Goal: Task Accomplishment & Management: Complete application form

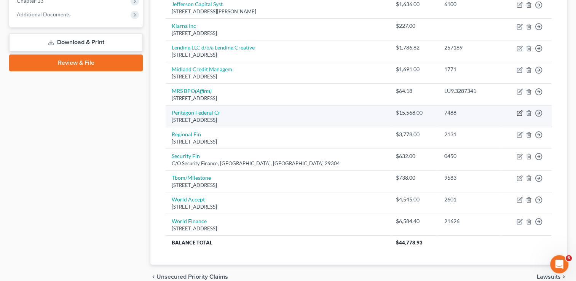
click at [518, 113] on icon "button" at bounding box center [519, 113] width 6 height 6
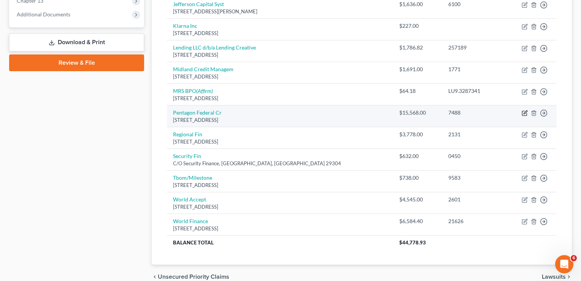
select select "48"
select select "0"
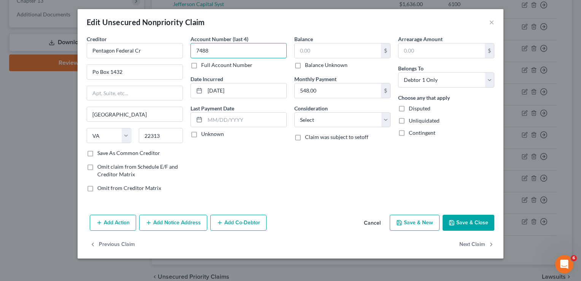
type input "7488"
click at [310, 54] on input "text" at bounding box center [338, 50] width 86 height 14
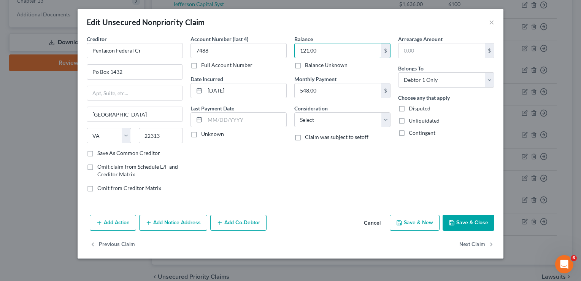
type input "121.00"
click at [471, 223] on button "Save & Close" at bounding box center [469, 223] width 52 height 16
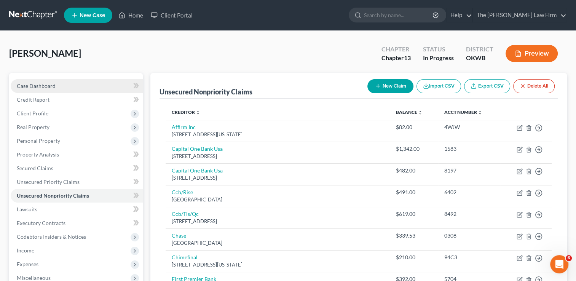
click at [68, 83] on link "Case Dashboard" at bounding box center [77, 86] width 132 height 14
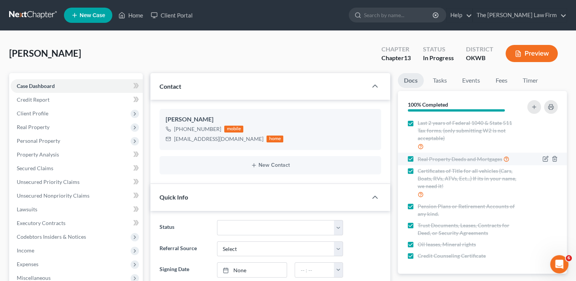
scroll to position [125, 0]
click at [441, 87] on link "Tasks" at bounding box center [439, 80] width 26 height 15
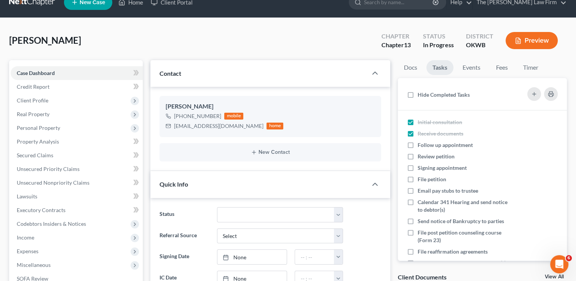
scroll to position [0, 0]
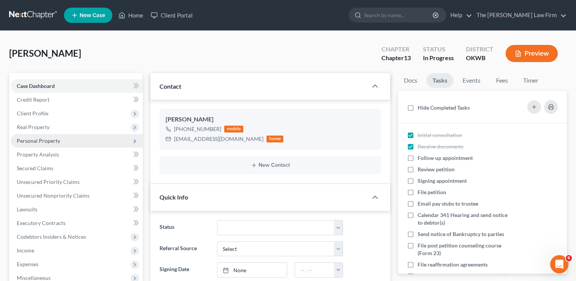
click at [49, 141] on span "Personal Property" at bounding box center [38, 140] width 43 height 6
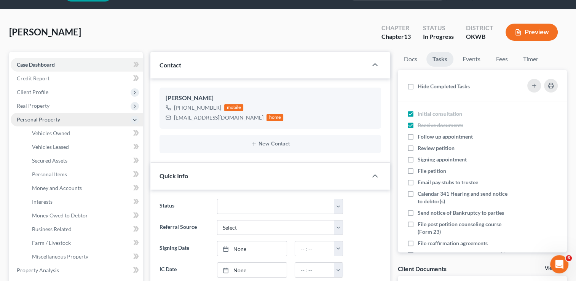
scroll to position [38, 0]
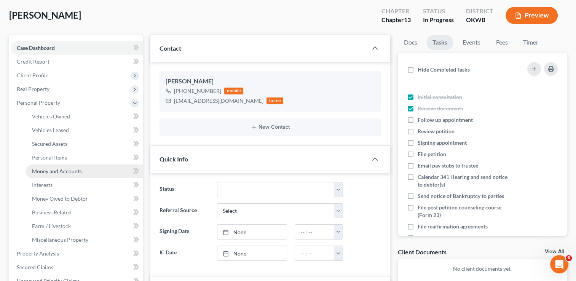
click at [59, 171] on span "Money and Accounts" at bounding box center [57, 171] width 50 height 6
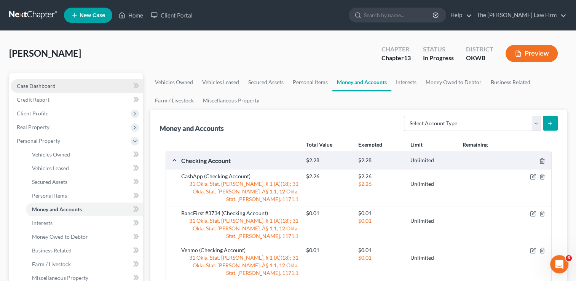
click at [68, 84] on link "Case Dashboard" at bounding box center [77, 86] width 132 height 14
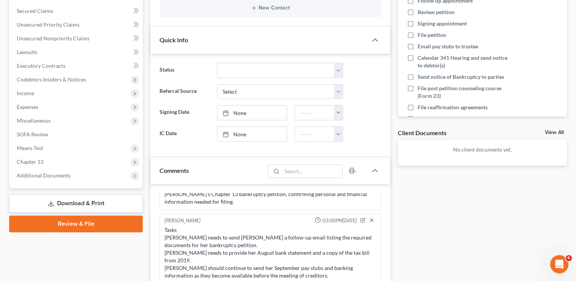
scroll to position [190, 0]
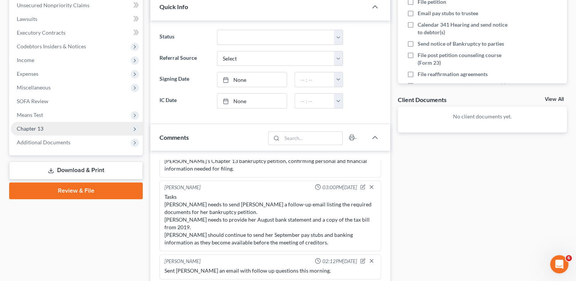
click at [90, 129] on span "Chapter 13" at bounding box center [77, 129] width 132 height 14
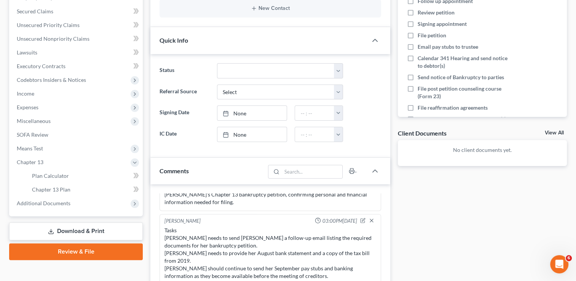
scroll to position [152, 0]
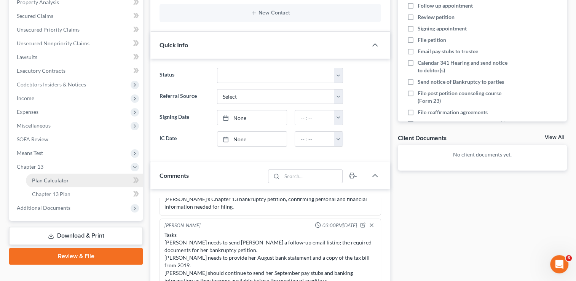
click at [68, 182] on link "Plan Calculator" at bounding box center [84, 180] width 117 height 14
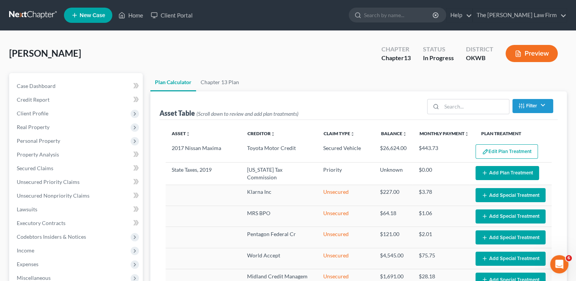
select select "59"
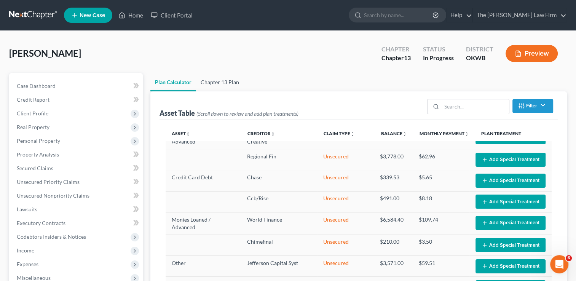
click at [229, 78] on link "Chapter 13 Plan" at bounding box center [220, 82] width 48 height 18
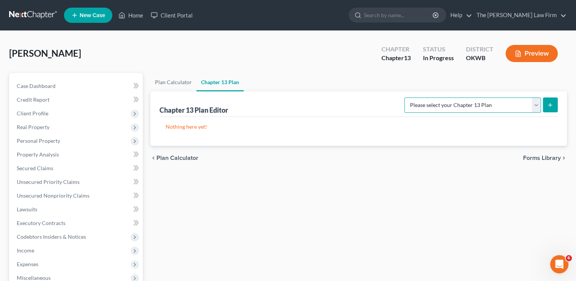
click at [535, 108] on select "Please select your Chapter 13 Plan National Form Plan - Official Form 113 Weste…" at bounding box center [472, 104] width 137 height 15
select select "2"
click at [405, 97] on select "Please select your Chapter 13 Plan National Form Plan - Official Form 113 Weste…" at bounding box center [472, 104] width 137 height 15
click at [550, 105] on icon "submit" at bounding box center [550, 105] width 6 height 6
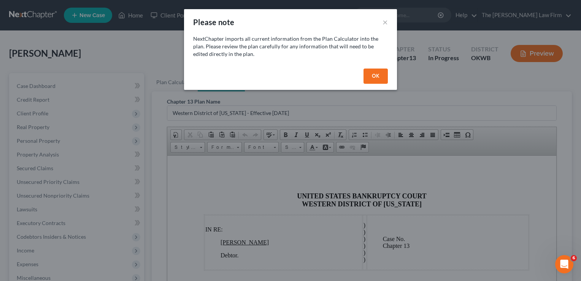
click at [378, 78] on button "OK" at bounding box center [376, 75] width 24 height 15
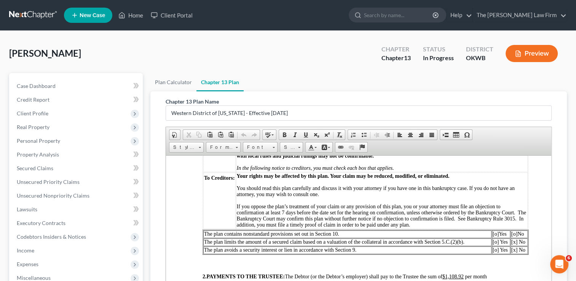
scroll to position [228, 0]
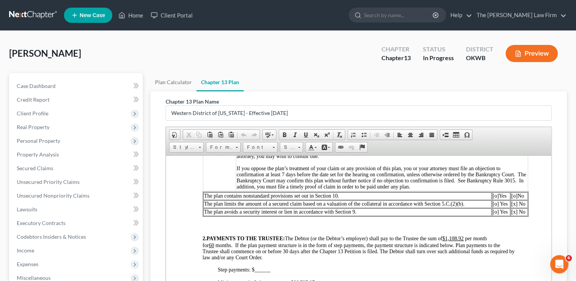
click at [513, 199] on td "[o] No" at bounding box center [518, 196] width 17 height 8
click at [516, 198] on span "[o]" at bounding box center [514, 195] width 6 height 6
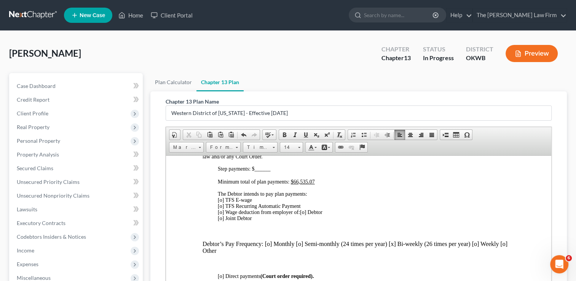
scroll to position [342, 0]
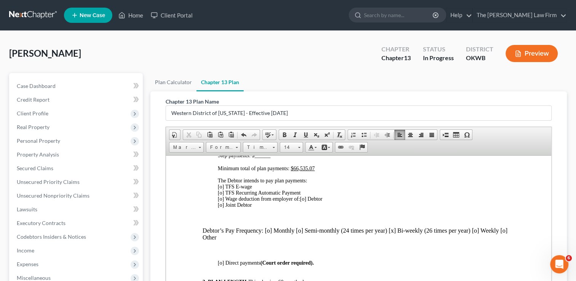
click at [221, 200] on span "[o] TFS E-wage [o] TFS Recurring Automatic Payment [o] Wage deduction from empl…" at bounding box center [259, 192] width 83 height 18
click at [307, 207] on span "[o] Debtor [o] Joint Debtor" at bounding box center [270, 202] width 105 height 12
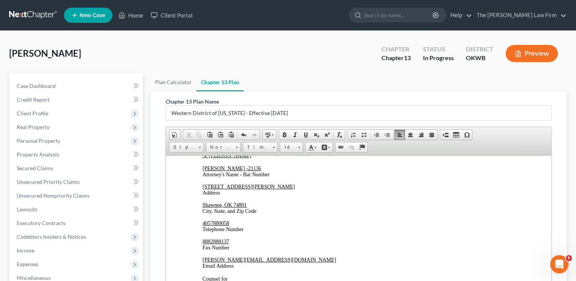
scroll to position [1729, 0]
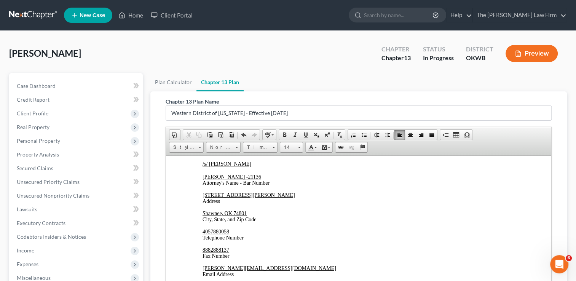
click at [227, 126] on u "[DATE]" at bounding box center [222, 124] width 17 height 6
click at [226, 146] on u "[DATE]" at bounding box center [222, 144] width 17 height 6
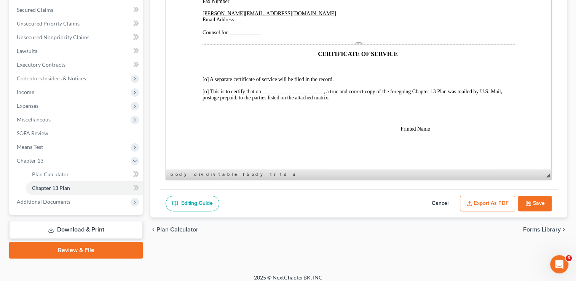
scroll to position [164, 0]
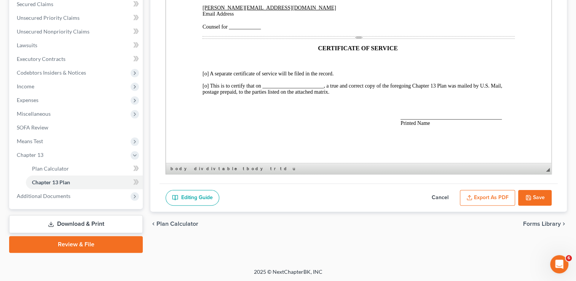
click at [542, 197] on button "Save" at bounding box center [534, 198] width 33 height 16
select select "2"
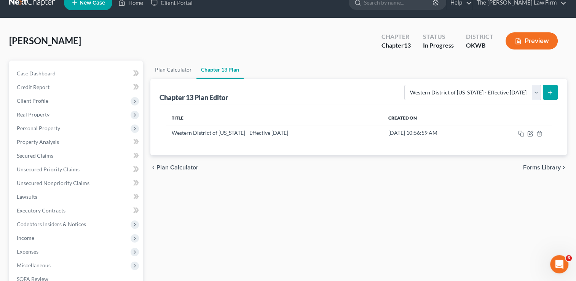
scroll to position [12, 0]
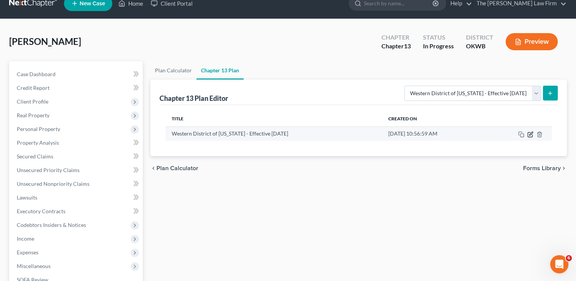
click at [529, 135] on icon "button" at bounding box center [530, 134] width 6 height 6
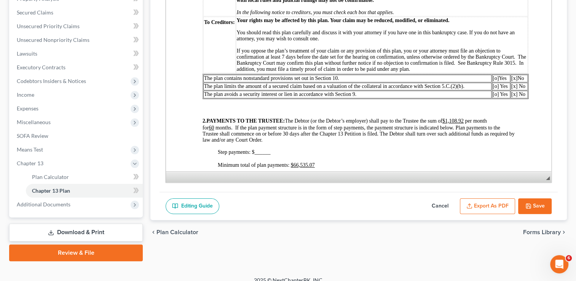
scroll to position [164, 0]
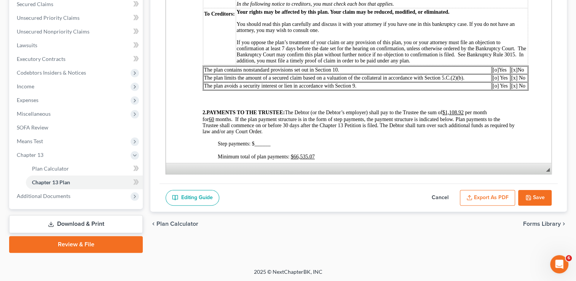
click at [485, 199] on button "Export as PDF" at bounding box center [487, 198] width 55 height 16
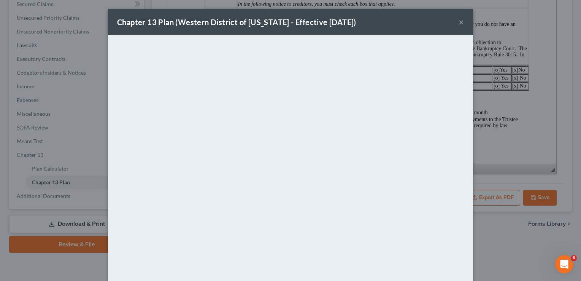
click at [459, 25] on button "×" at bounding box center [461, 21] width 5 height 9
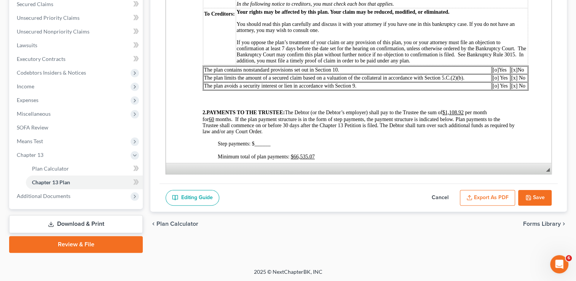
click at [86, 223] on link "Download & Print" at bounding box center [76, 224] width 134 height 18
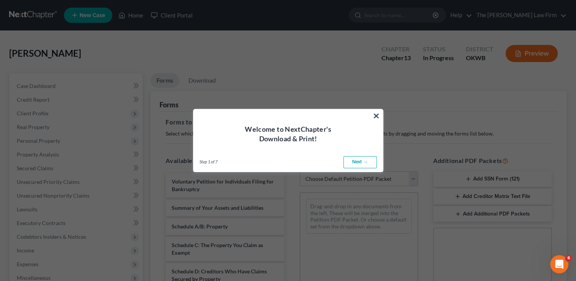
click at [351, 163] on link "Next →" at bounding box center [359, 162] width 33 height 12
select select "0"
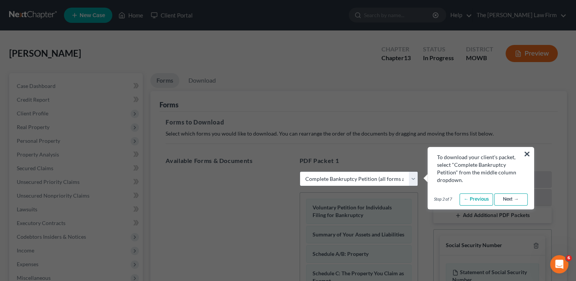
click at [513, 201] on link "Next →" at bounding box center [510, 199] width 33 height 12
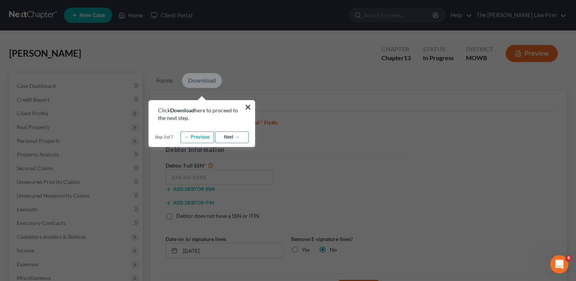
click at [227, 139] on link "Next →" at bounding box center [231, 137] width 33 height 12
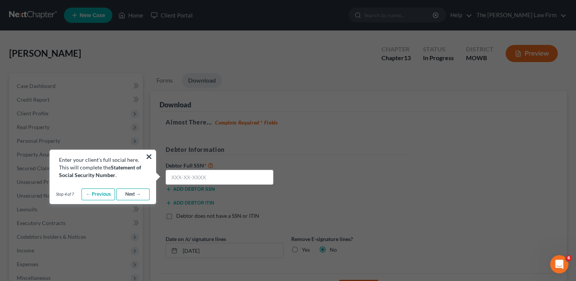
click at [134, 193] on link "Next →" at bounding box center [132, 194] width 33 height 12
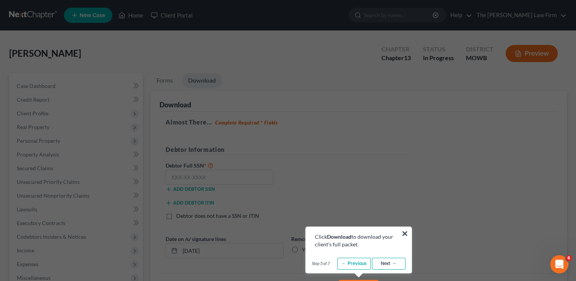
click at [379, 266] on link "Next →" at bounding box center [388, 264] width 33 height 12
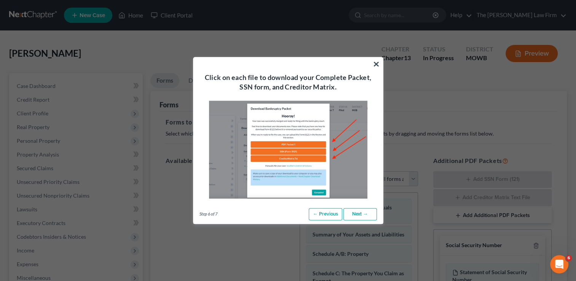
click at [356, 216] on link "Next →" at bounding box center [359, 214] width 33 height 12
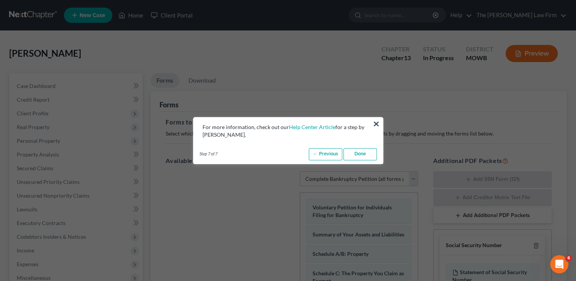
click at [364, 158] on link "Done" at bounding box center [359, 154] width 33 height 12
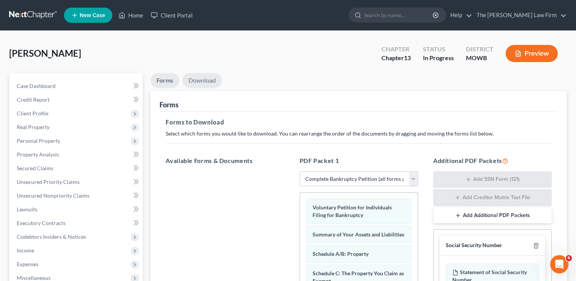
click at [202, 83] on link "Download" at bounding box center [202, 80] width 40 height 15
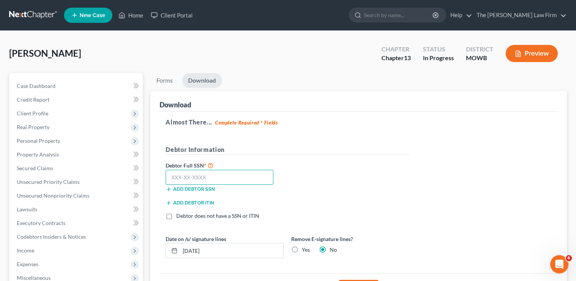
click at [171, 174] on input "text" at bounding box center [219, 177] width 108 height 15
type input "440-90-8083"
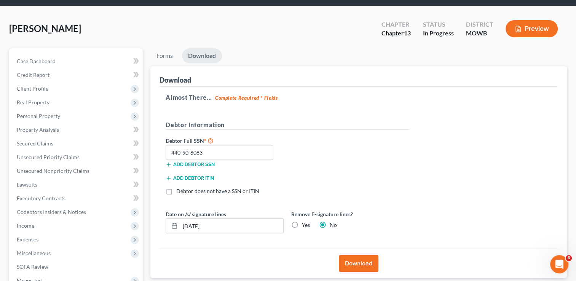
scroll to position [38, 0]
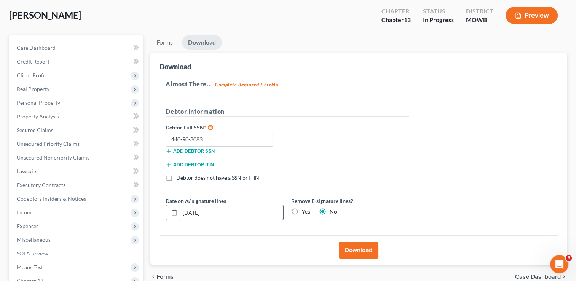
click at [190, 212] on input "[DATE]" at bounding box center [231, 212] width 103 height 14
drag, startPoint x: 194, startPoint y: 211, endPoint x: 200, endPoint y: 219, distance: 9.2
click at [195, 212] on input "[DATE]" at bounding box center [231, 212] width 103 height 14
click at [196, 212] on input "[DATE]" at bounding box center [231, 212] width 103 height 14
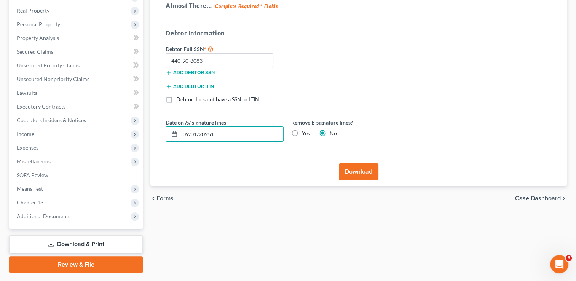
scroll to position [137, 0]
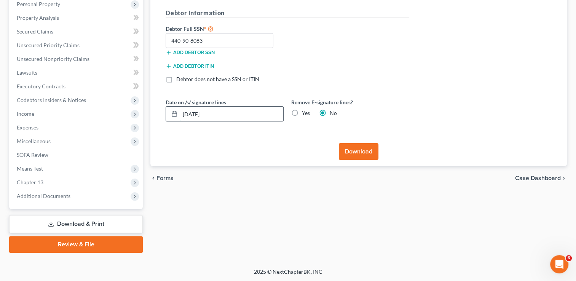
click at [193, 114] on input "[DATE]" at bounding box center [231, 114] width 103 height 14
type input "[DATE]"
click at [365, 154] on button "Download" at bounding box center [359, 151] width 40 height 17
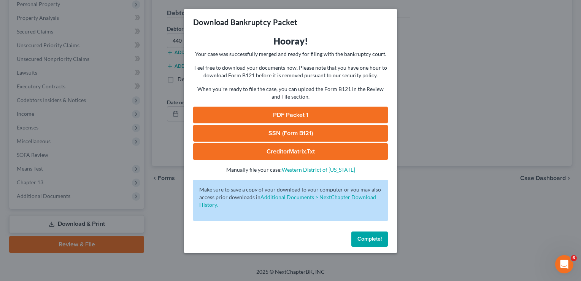
click at [296, 113] on link "PDF Packet 1" at bounding box center [290, 115] width 195 height 17
click at [296, 134] on link "SSN (Form B121)" at bounding box center [290, 133] width 195 height 17
click at [360, 239] on span "Complete!" at bounding box center [370, 238] width 24 height 6
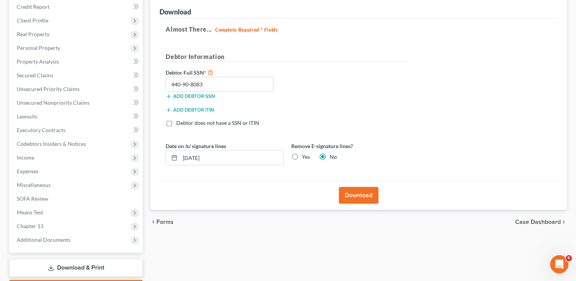
scroll to position [60, 0]
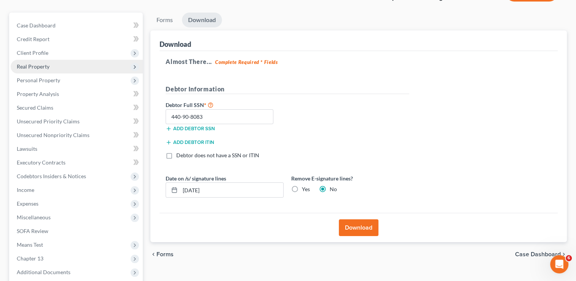
click at [30, 68] on span "Real Property" at bounding box center [33, 66] width 33 height 6
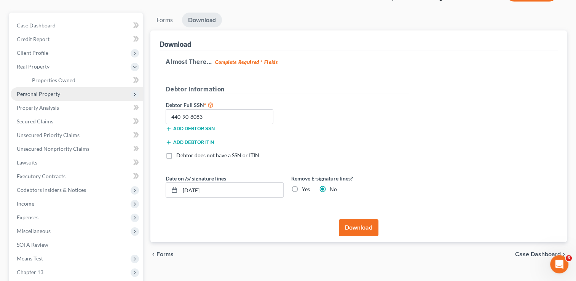
click at [37, 92] on span "Personal Property" at bounding box center [38, 94] width 43 height 6
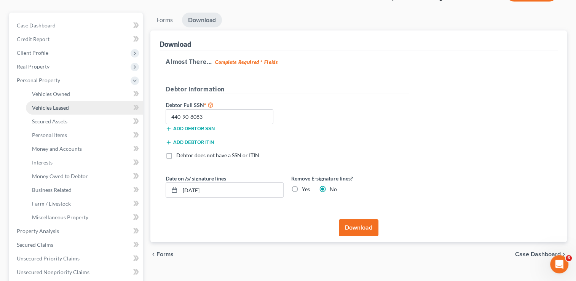
click at [55, 110] on link "Vehicles Leased" at bounding box center [84, 108] width 117 height 14
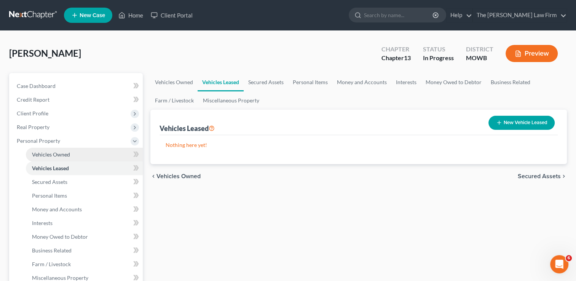
click at [52, 154] on span "Vehicles Owned" at bounding box center [51, 154] width 38 height 6
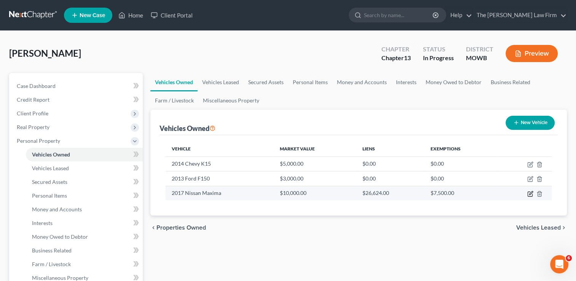
click at [529, 194] on icon "button" at bounding box center [530, 194] width 6 height 6
select select "0"
select select "9"
select select "0"
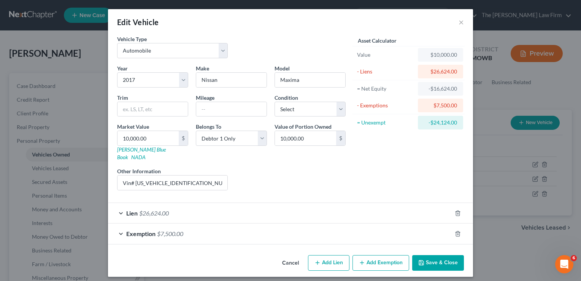
click at [260, 205] on div "Lien $26,624.00" at bounding box center [280, 213] width 344 height 20
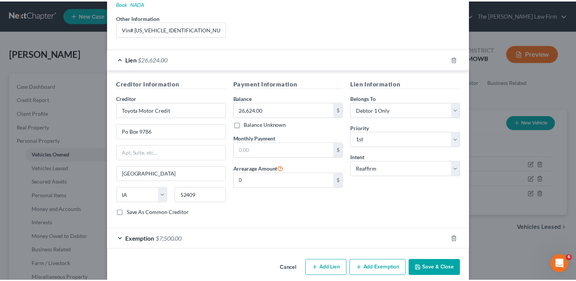
scroll to position [154, 0]
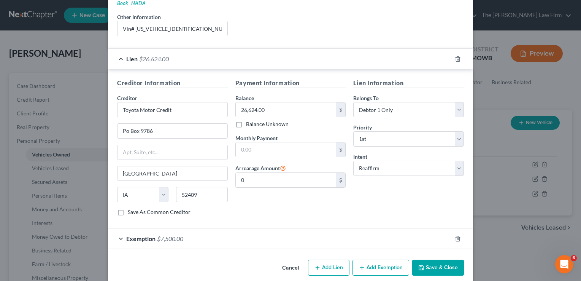
click at [432, 259] on button "Save & Close" at bounding box center [438, 267] width 52 height 16
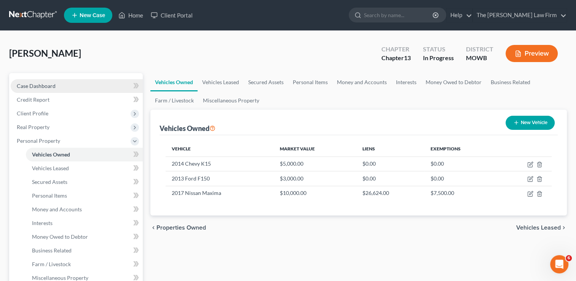
click at [102, 84] on link "Case Dashboard" at bounding box center [77, 86] width 132 height 14
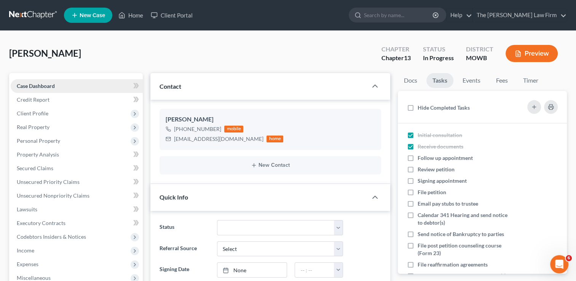
scroll to position [513, 0]
drag, startPoint x: 216, startPoint y: 119, endPoint x: 164, endPoint y: 117, distance: 52.2
click at [164, 117] on div "[PERSON_NAME] [PHONE_NUMBER] mobile [EMAIL_ADDRESS][DOMAIN_NAME] home" at bounding box center [269, 129] width 221 height 41
copy div "[PERSON_NAME]"
click at [409, 80] on link "Docs" at bounding box center [410, 80] width 25 height 15
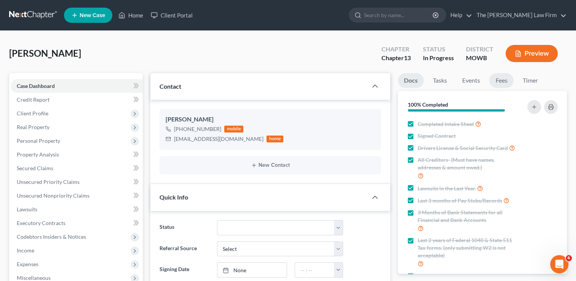
click at [498, 81] on link "Fees" at bounding box center [501, 80] width 24 height 15
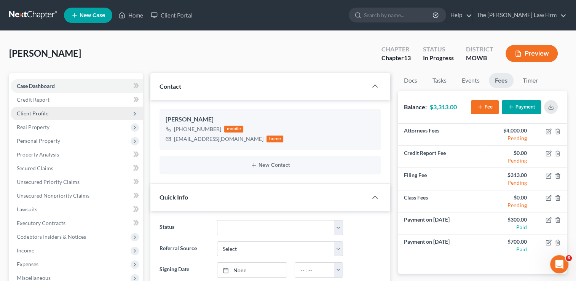
click at [48, 112] on span "Client Profile" at bounding box center [77, 114] width 132 height 14
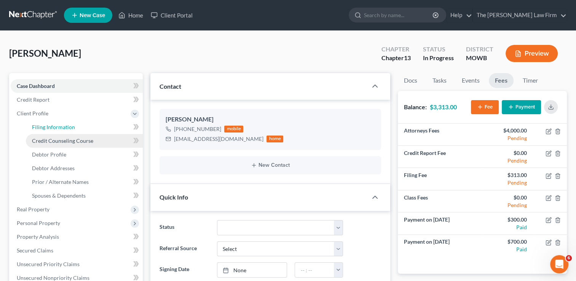
click at [54, 133] on link "Filing Information" at bounding box center [84, 127] width 117 height 14
select select "1"
select select "0"
select select "3"
select select "37"
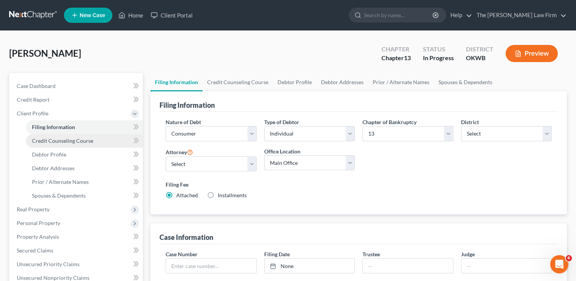
click at [70, 142] on span "Credit Counseling Course" at bounding box center [62, 140] width 61 height 6
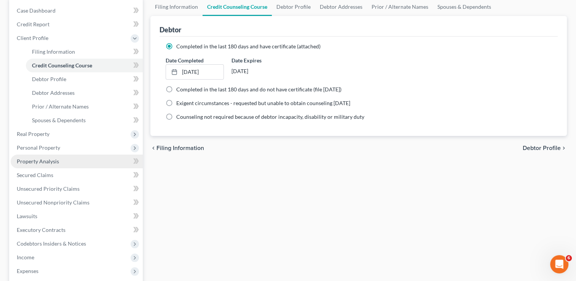
scroll to position [76, 0]
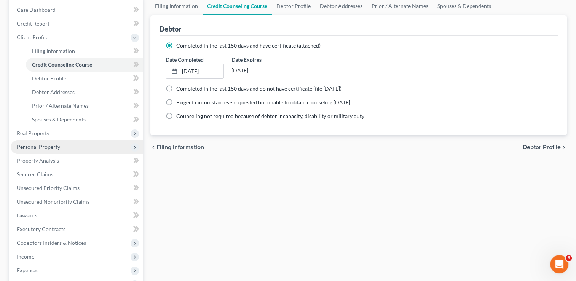
click at [66, 148] on span "Personal Property" at bounding box center [77, 147] width 132 height 14
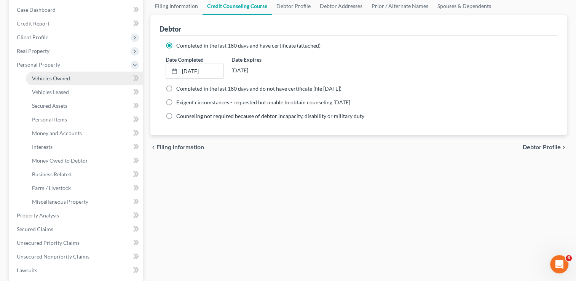
click at [77, 80] on link "Vehicles Owned" at bounding box center [84, 79] width 117 height 14
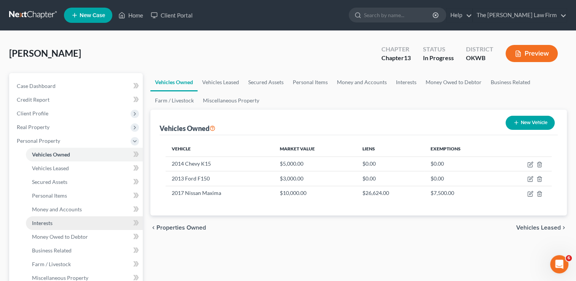
click at [43, 224] on span "Interests" at bounding box center [42, 222] width 21 height 6
